Goal: Information Seeking & Learning: Learn about a topic

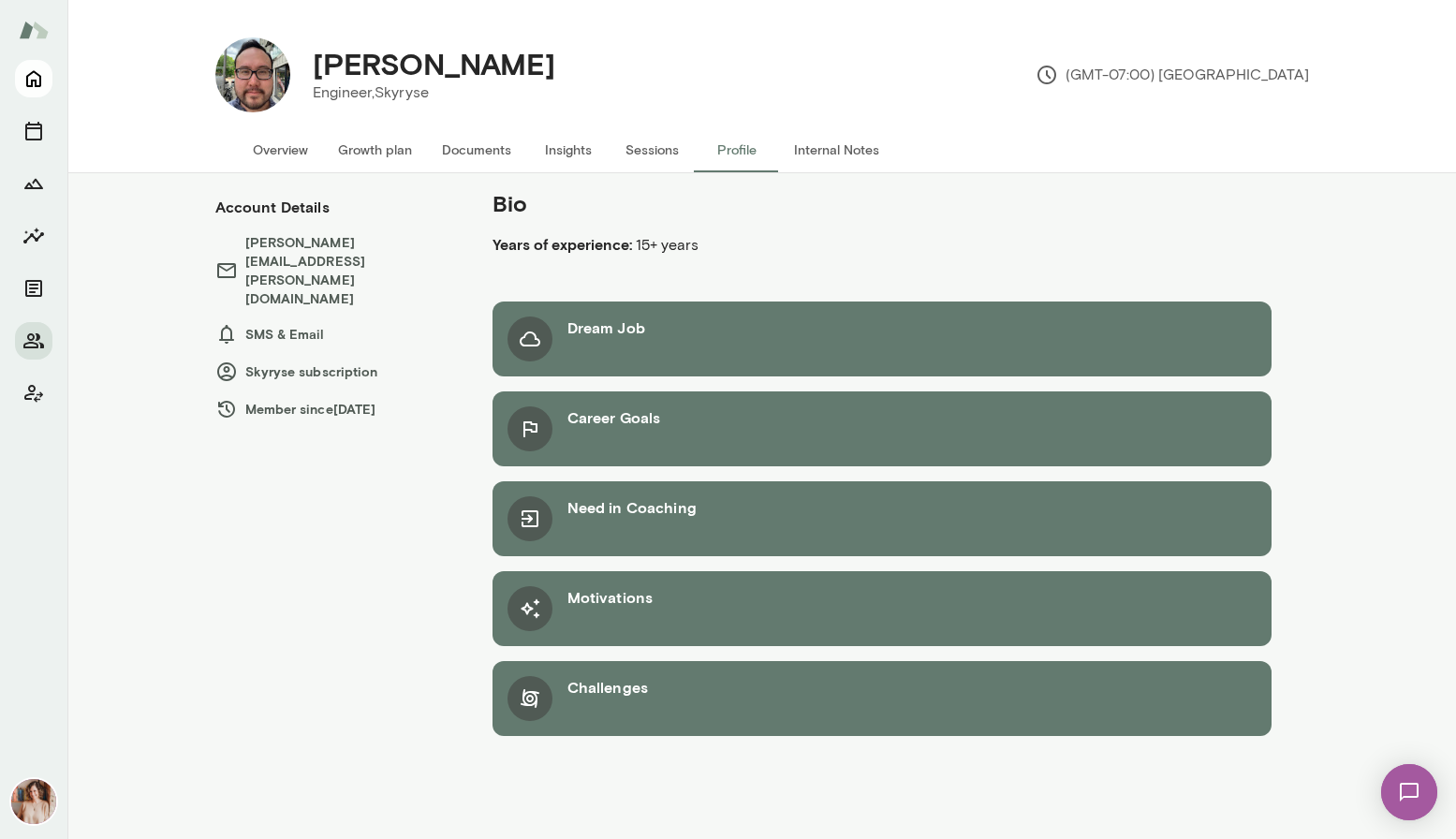
click at [34, 76] on icon "Home" at bounding box center [34, 79] width 23 height 23
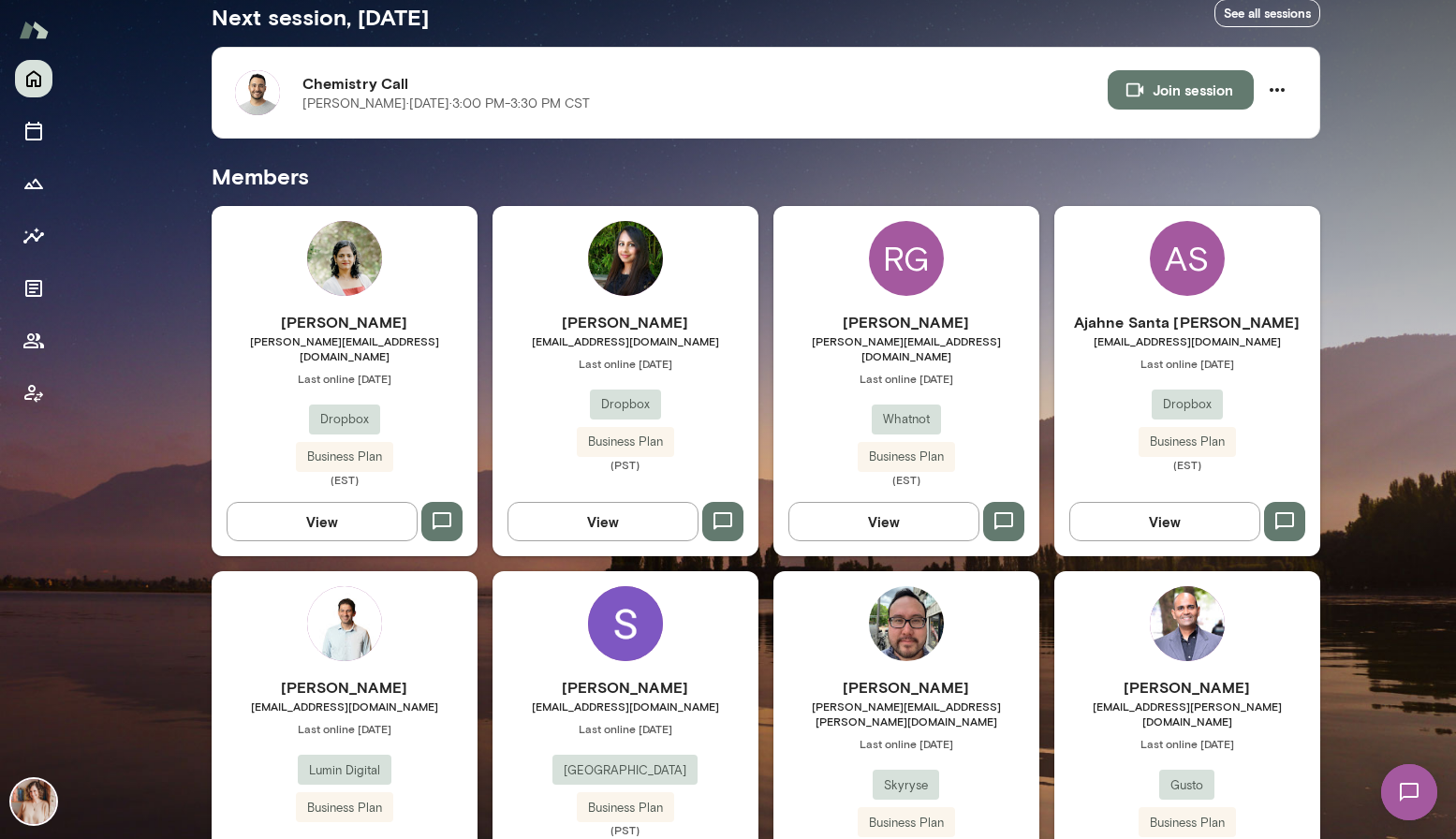
scroll to position [365, 0]
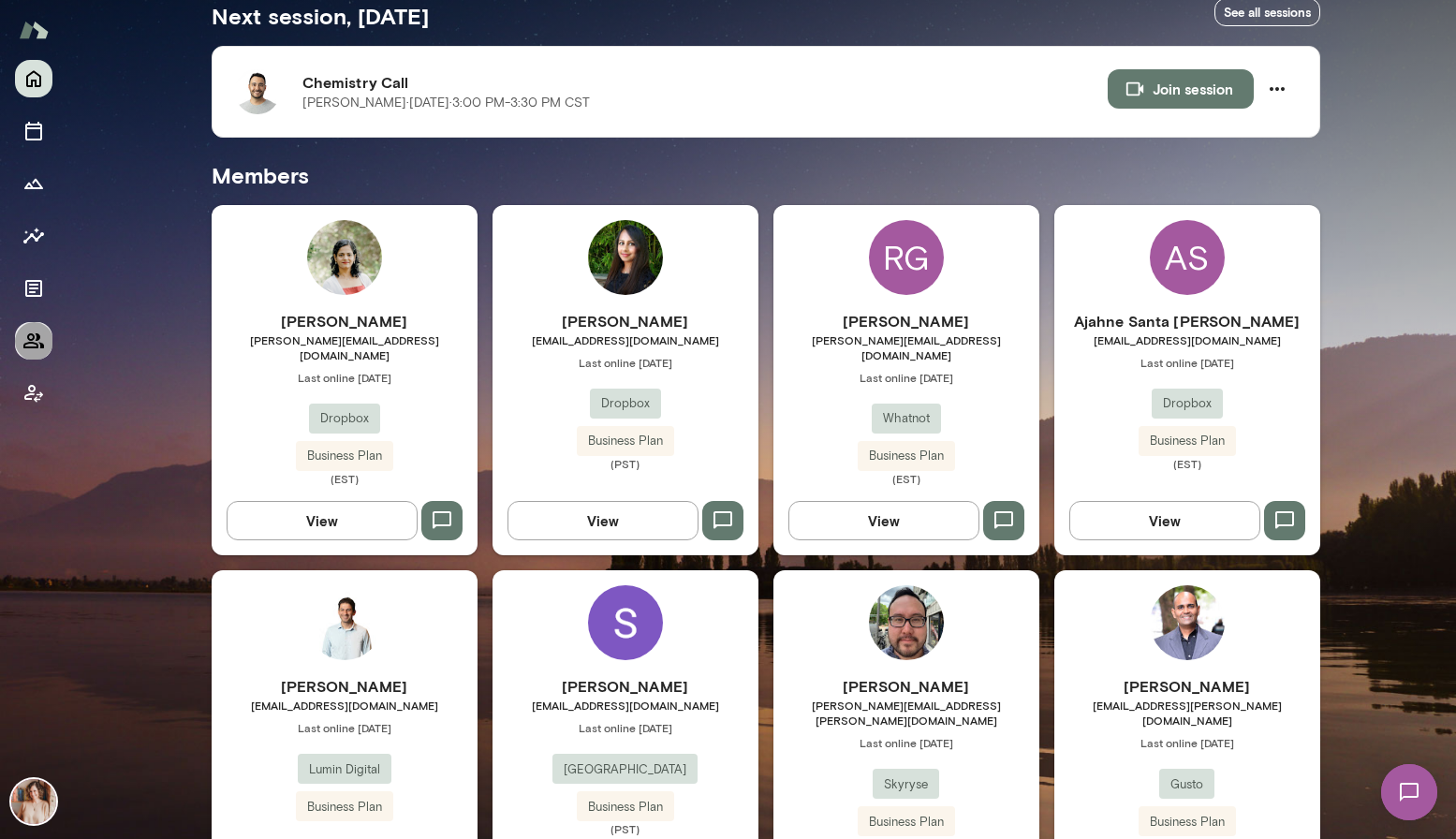
click at [36, 340] on icon "Members" at bounding box center [34, 341] width 21 height 15
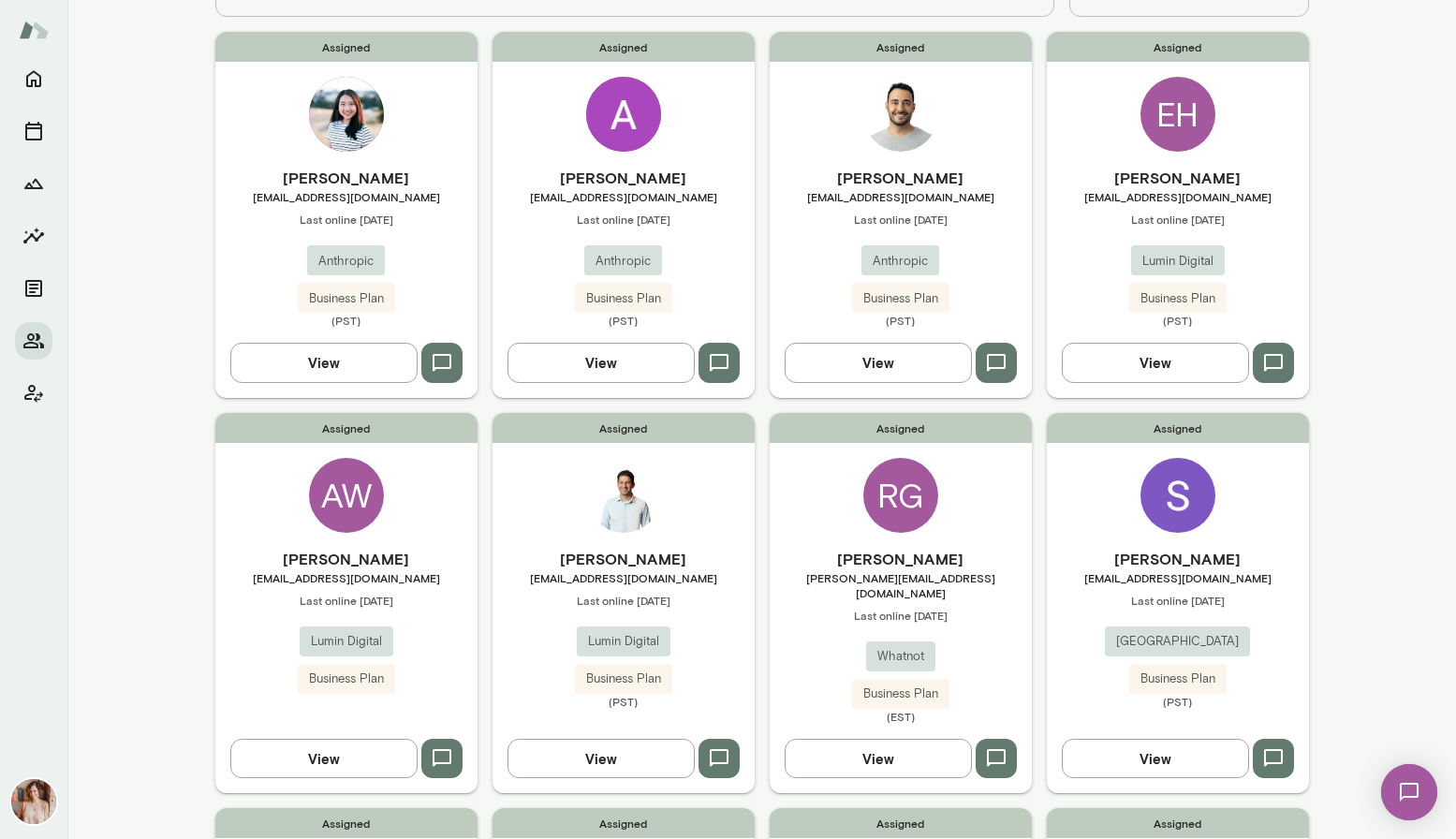
scroll to position [145, 0]
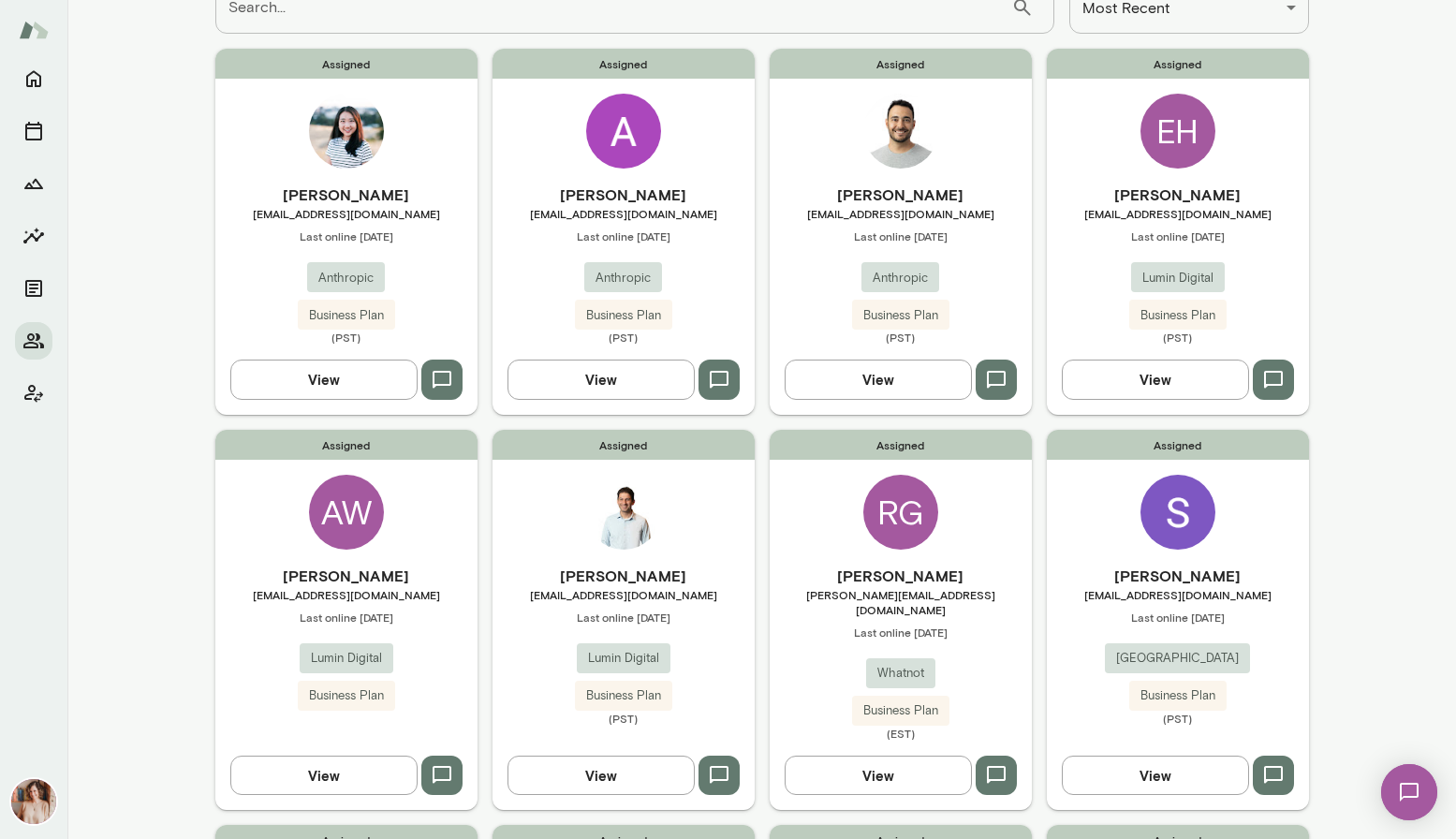
click at [912, 141] on img at bounding box center [901, 131] width 75 height 75
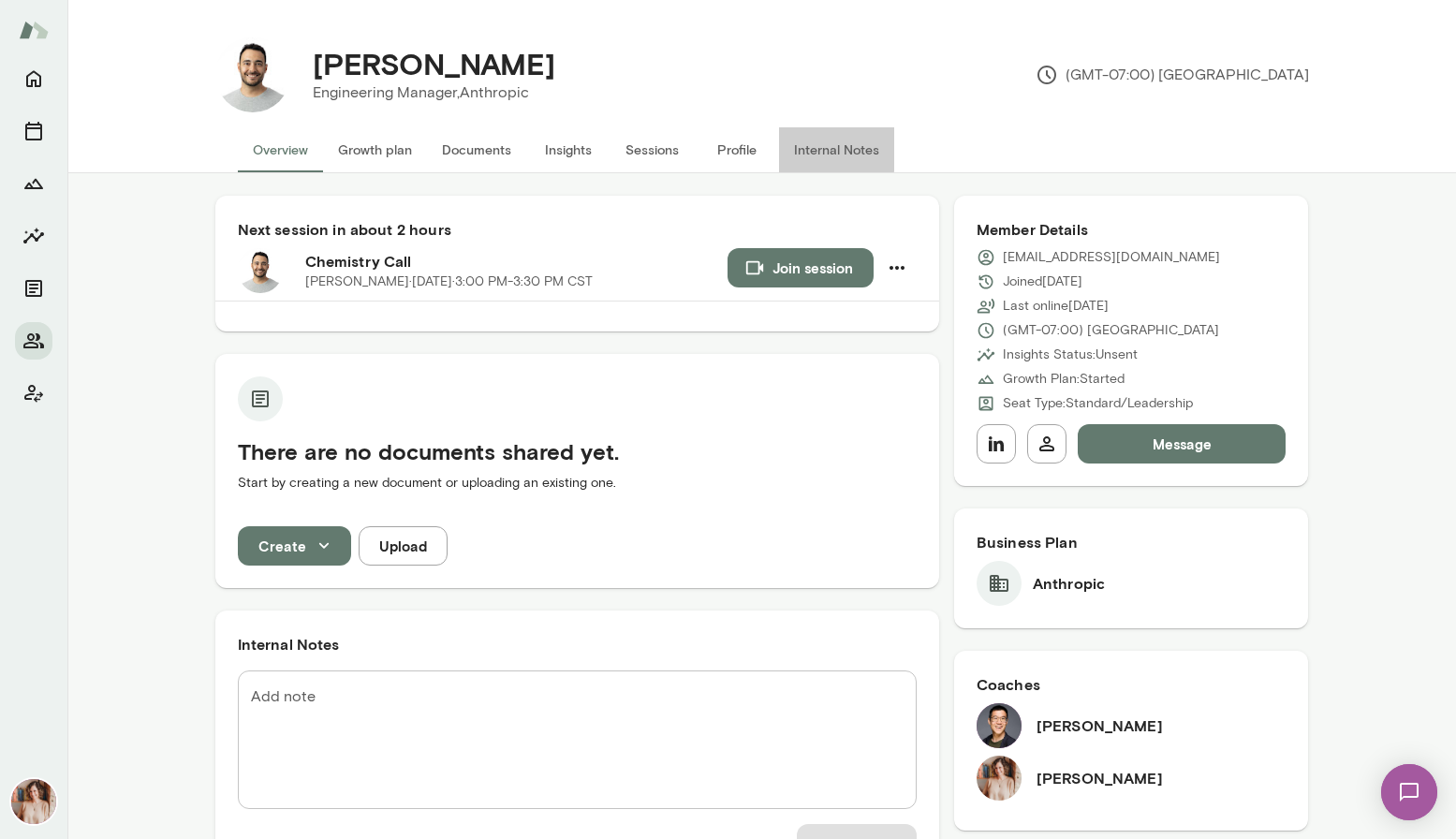
click at [793, 144] on button "Internal Notes" at bounding box center [836, 150] width 115 height 45
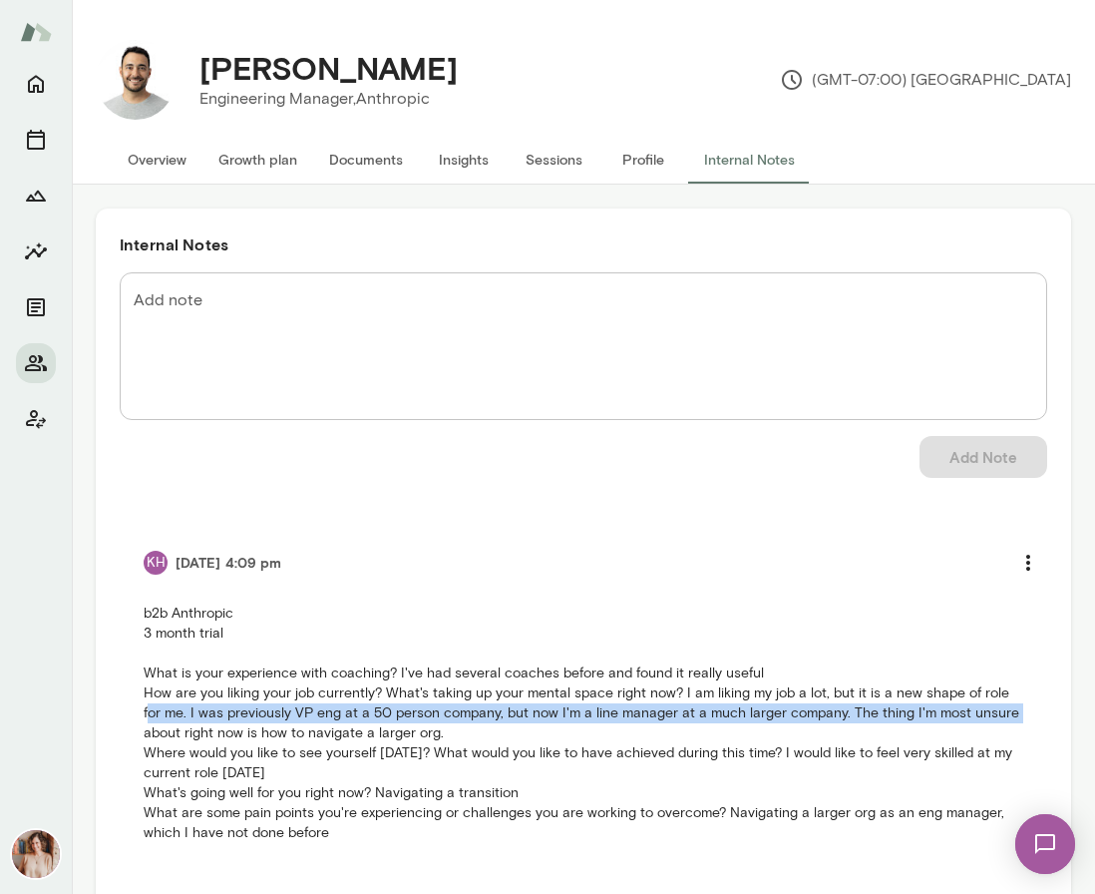
drag, startPoint x: 1007, startPoint y: 683, endPoint x: 1007, endPoint y: 707, distance: 23.9
click at [1007, 707] on p "b2b Anthropic 3 month trial What is your experience with coaching? I've had sev…" at bounding box center [584, 722] width 880 height 239
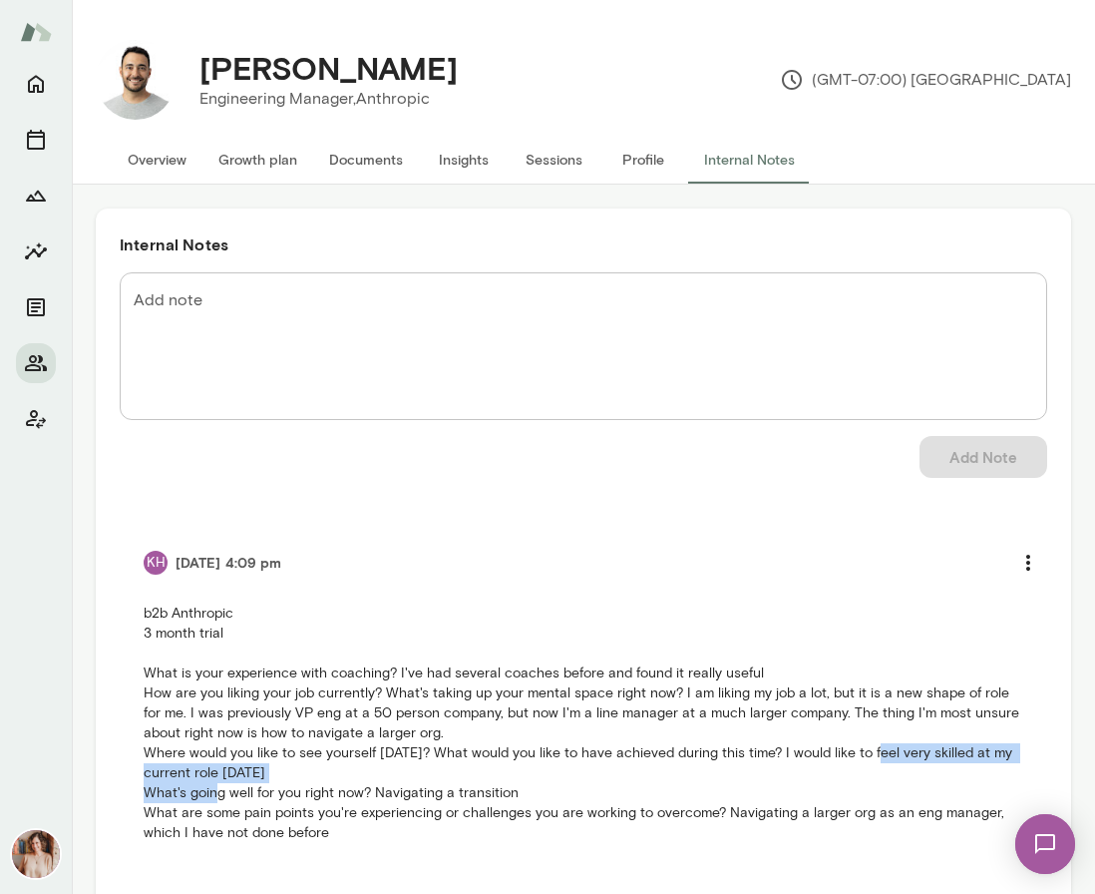
drag, startPoint x: 876, startPoint y: 748, endPoint x: 876, endPoint y: 764, distance: 16.0
click at [876, 764] on p "b2b Anthropic 3 month trial What is your experience with coaching? I've had sev…" at bounding box center [584, 722] width 880 height 239
